Goal: Task Accomplishment & Management: Use online tool/utility

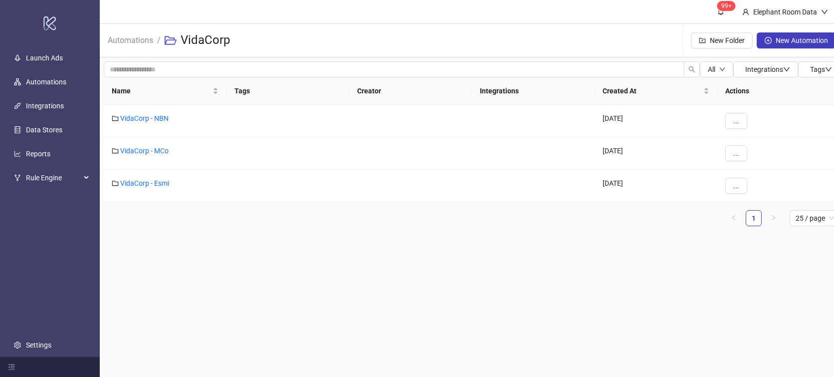
click at [285, 257] on main "99+ Elephant Room Data Automations / VidaCorp New Folder New Automation All Int…" at bounding box center [472, 188] width 745 height 377
click at [146, 185] on link "VidaCorp - Esmi" at bounding box center [144, 183] width 49 height 8
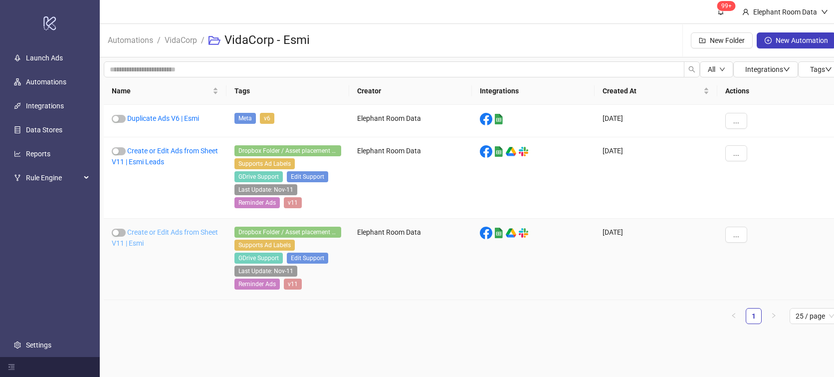
click at [170, 234] on link "Create or Edit Ads from Sheet V11 | Esmi" at bounding box center [165, 237] width 106 height 19
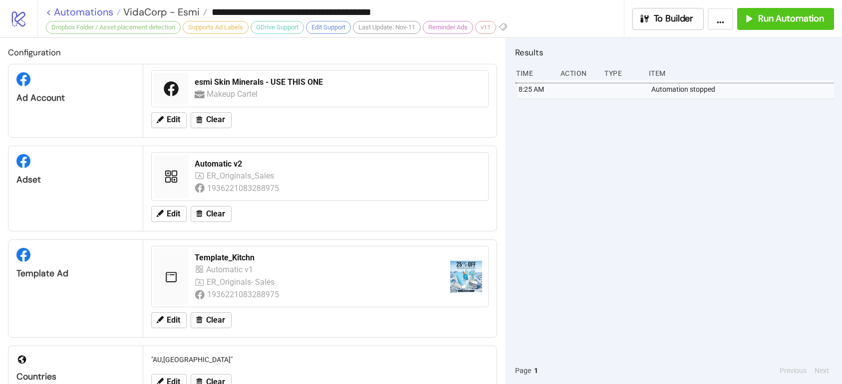
click at [104, 10] on link "< Automations" at bounding box center [83, 12] width 75 height 10
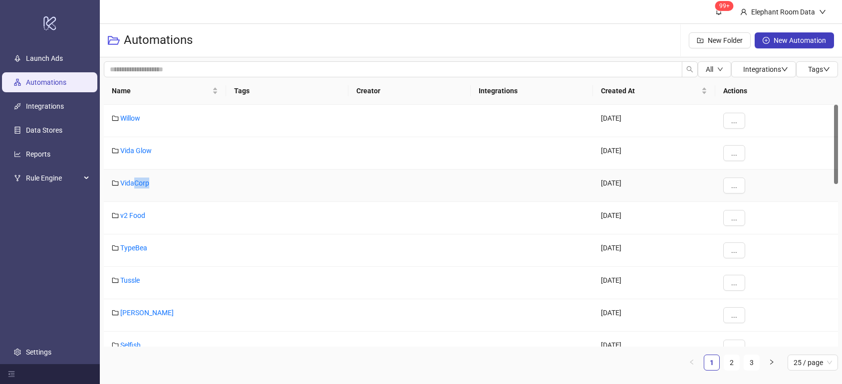
click at [135, 188] on div "VidaCorp" at bounding box center [165, 186] width 122 height 32
click at [134, 186] on link "VidaCorp" at bounding box center [134, 183] width 29 height 8
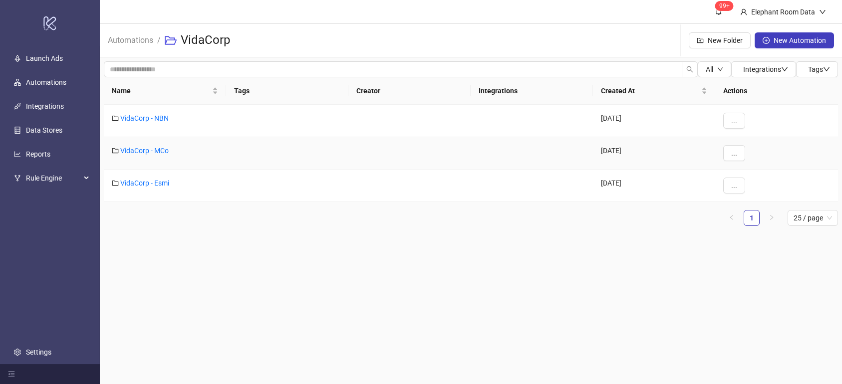
click at [129, 156] on div "VidaCorp - MCo" at bounding box center [165, 153] width 122 height 32
click at [134, 151] on link "VidaCorp - MCo" at bounding box center [144, 151] width 48 height 8
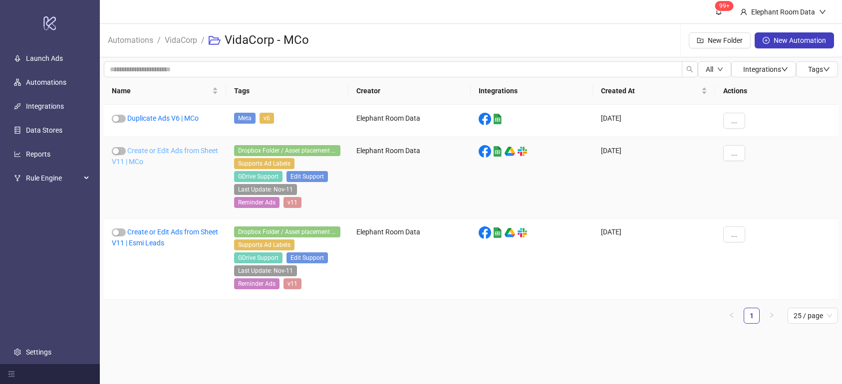
click at [160, 151] on link "Create or Edit Ads from Sheet V11 | MCo" at bounding box center [165, 156] width 106 height 19
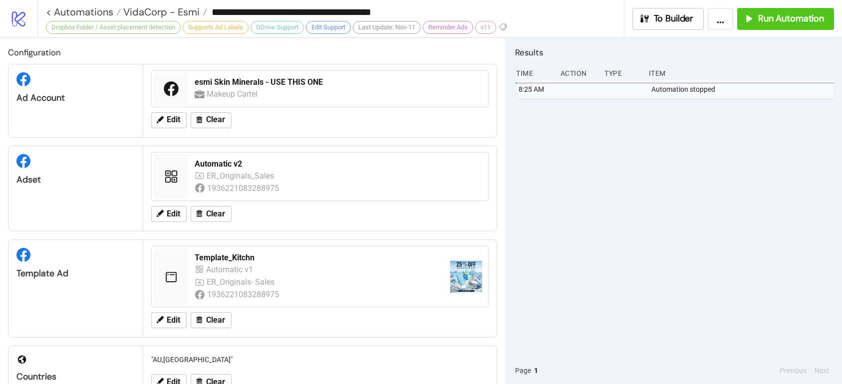
type input "**********"
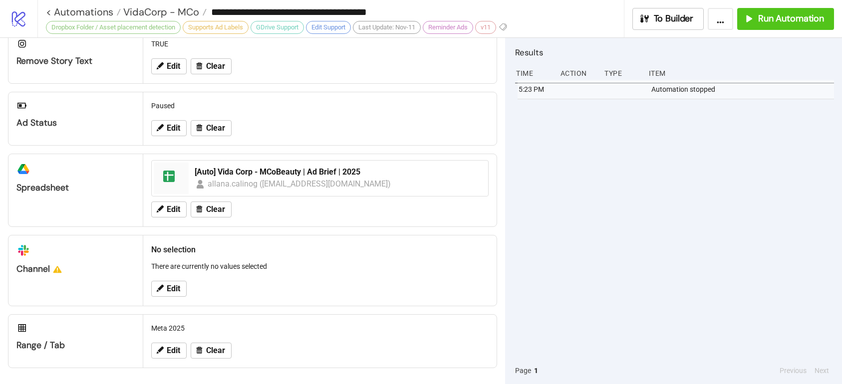
scroll to position [405, 0]
drag, startPoint x: 782, startPoint y: 21, endPoint x: 771, endPoint y: 33, distance: 16.2
click at [782, 21] on span "Run Automation" at bounding box center [791, 18] width 66 height 11
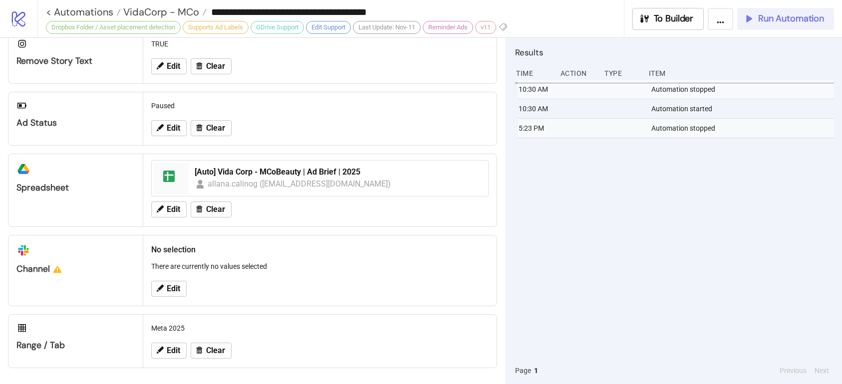
drag, startPoint x: 743, startPoint y: 21, endPoint x: 750, endPoint y: 19, distance: 7.3
click at [743, 20] on button "Run Automation" at bounding box center [785, 19] width 97 height 22
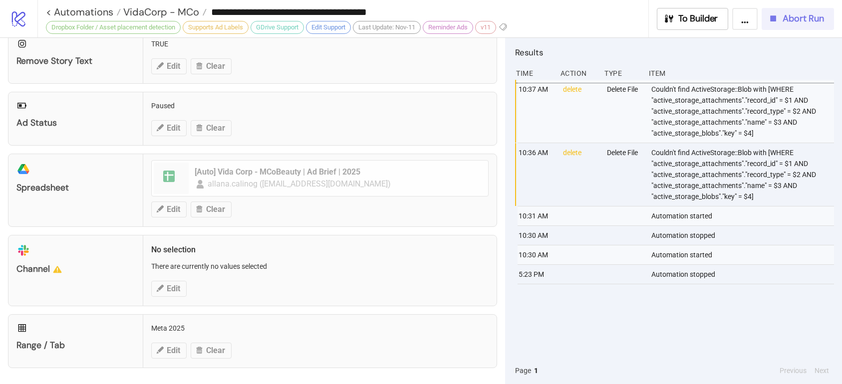
click at [781, 21] on div "Abort Run" at bounding box center [795, 18] width 56 height 11
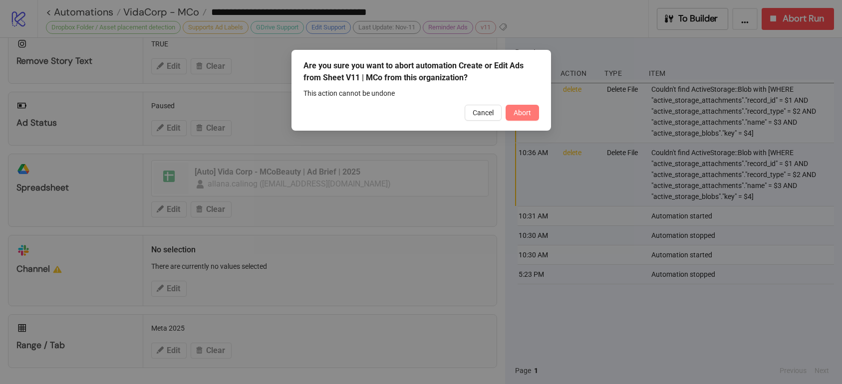
click at [526, 117] on button "Abort" at bounding box center [521, 113] width 33 height 16
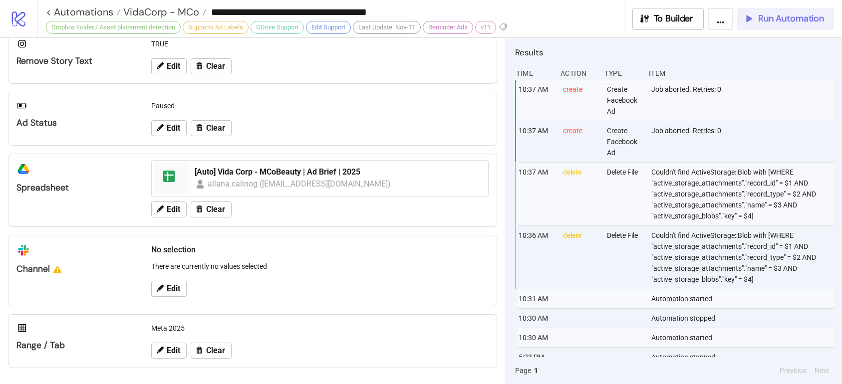
click at [756, 27] on button "Run Automation" at bounding box center [785, 19] width 97 height 22
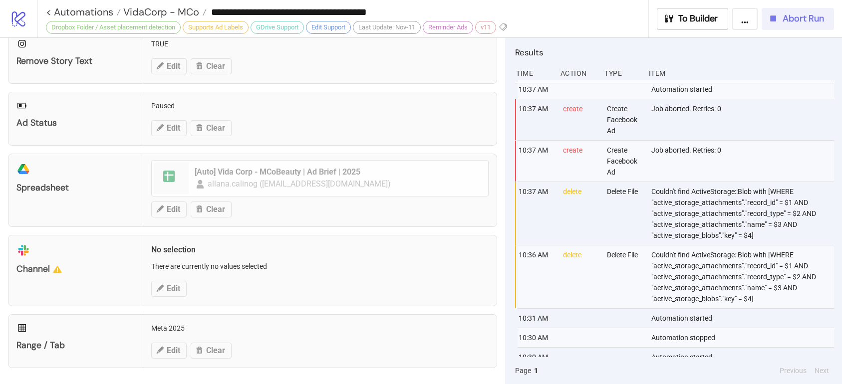
click at [784, 21] on span "Abort Run" at bounding box center [802, 18] width 41 height 11
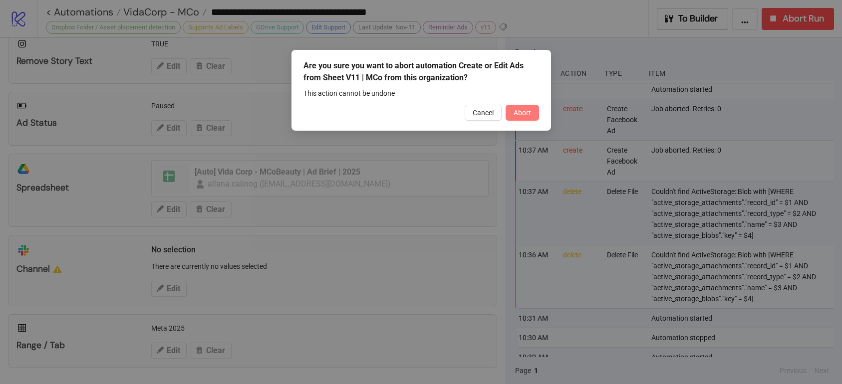
click at [526, 115] on span "Abort" at bounding box center [521, 113] width 17 height 8
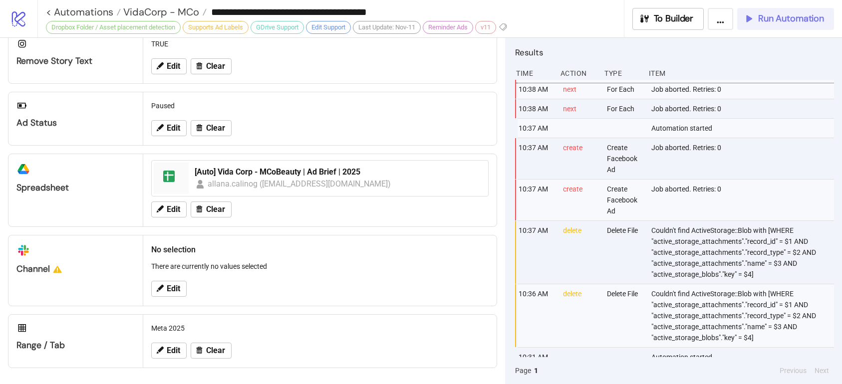
click at [765, 25] on button "Run Automation" at bounding box center [785, 19] width 97 height 22
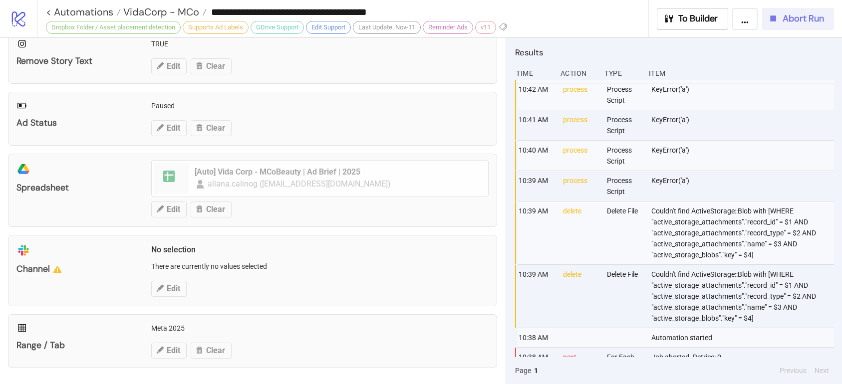
click at [786, 22] on span "Abort Run" at bounding box center [802, 18] width 41 height 11
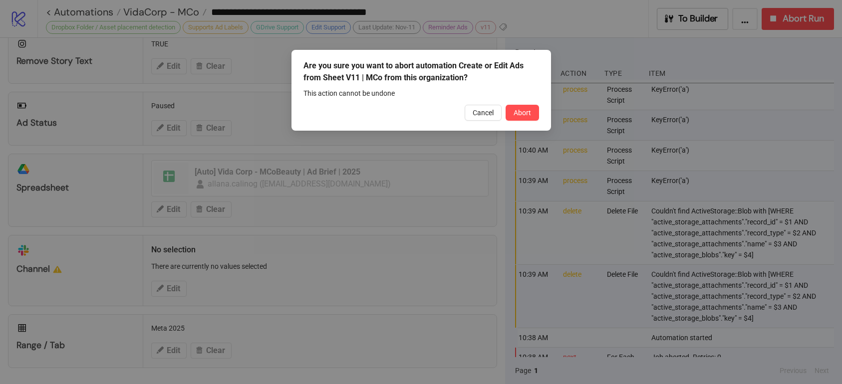
click at [520, 121] on div "Are you sure you want to abort automation Create or Edit Ads from Sheet V11 | M…" at bounding box center [420, 90] width 259 height 81
click at [534, 111] on button "Abort" at bounding box center [521, 113] width 33 height 16
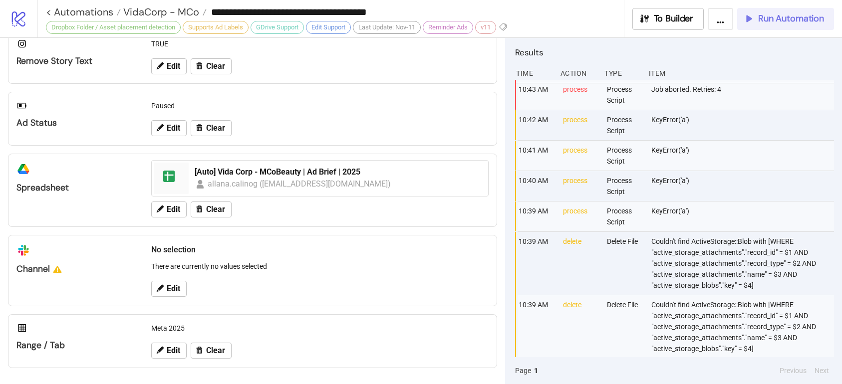
click at [812, 16] on span "Run Automation" at bounding box center [791, 18] width 66 height 11
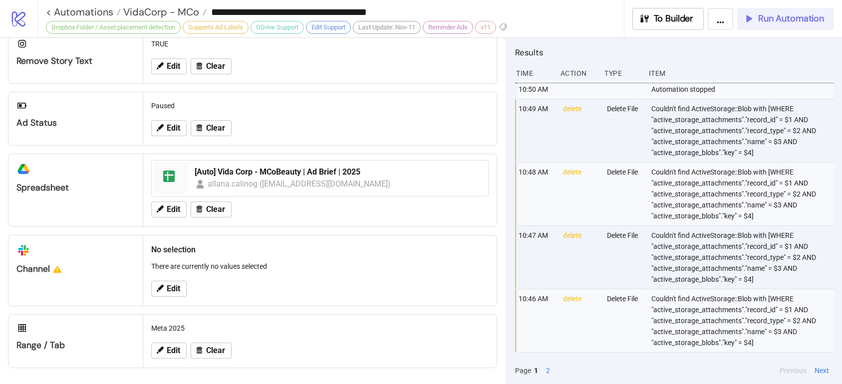
click at [778, 24] on span "Run Automation" at bounding box center [791, 18] width 66 height 11
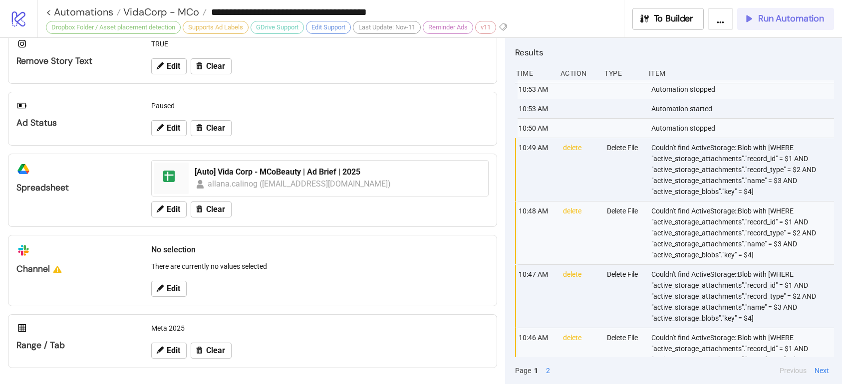
click at [753, 20] on icon "button" at bounding box center [748, 18] width 11 height 11
